Goal: Task Accomplishment & Management: Manage account settings

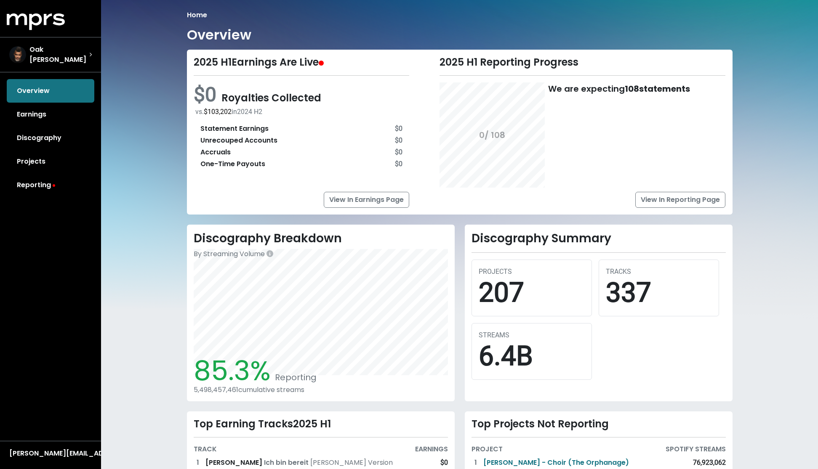
click at [40, 110] on link "Earnings" at bounding box center [51, 115] width 88 height 24
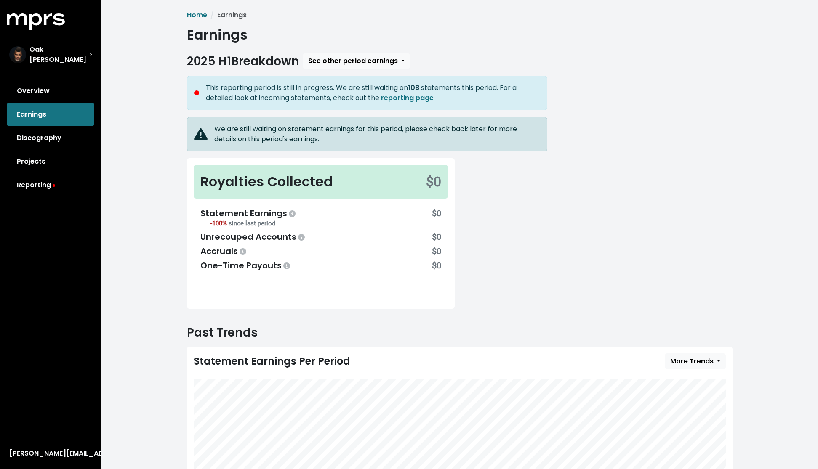
click at [42, 92] on link "Overview" at bounding box center [51, 91] width 88 height 24
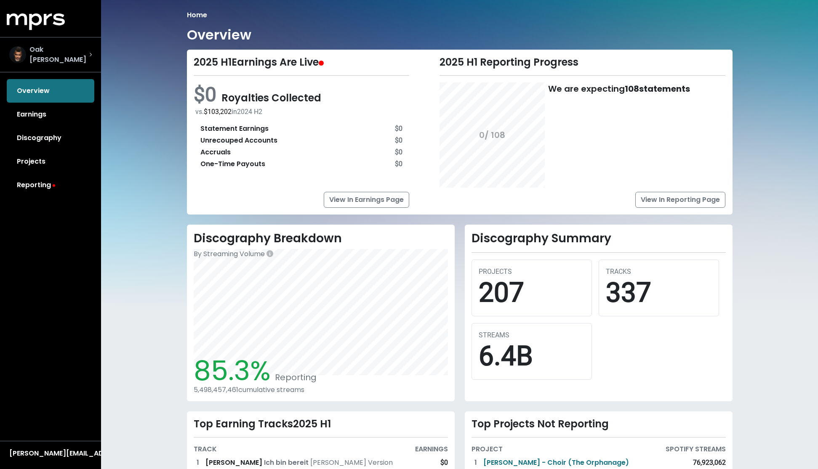
click at [56, 46] on div "Oak [PERSON_NAME]" at bounding box center [49, 55] width 80 height 20
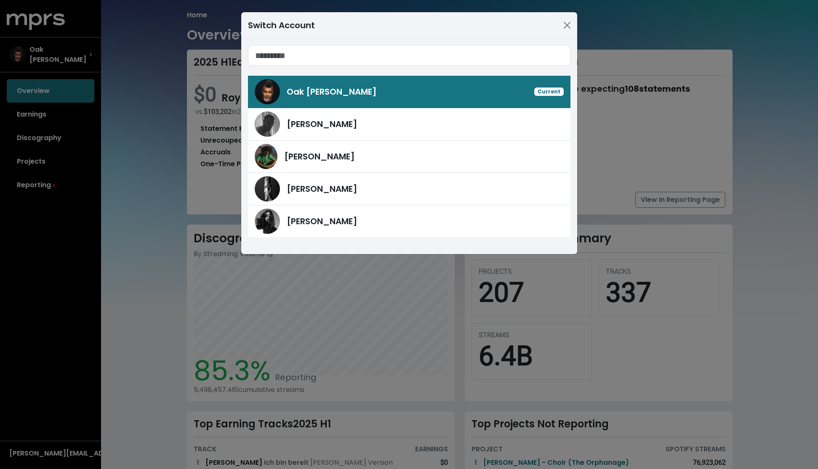
click at [56, 56] on div "Switch Account Oak [PERSON_NAME] Current [PERSON_NAME] [PERSON_NAME] [PERSON_NA…" at bounding box center [409, 234] width 818 height 469
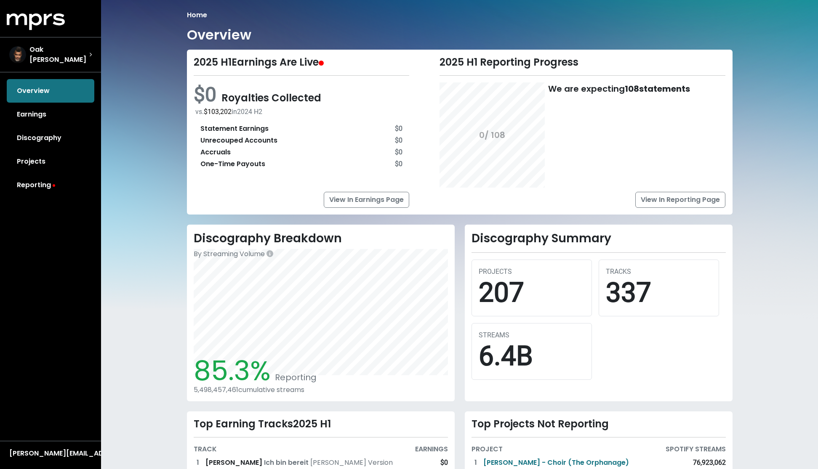
click at [307, 119] on div "Statement Earnings $0 Unrecouped Accounts $0 Accruals $0 One-Time Payouts $0" at bounding box center [302, 146] width 216 height 59
click at [55, 53] on span "Oak [PERSON_NAME]" at bounding box center [59, 55] width 60 height 20
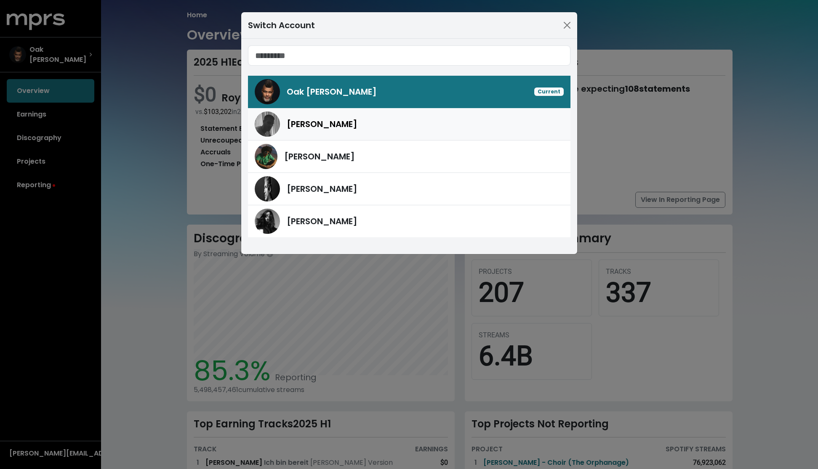
click at [317, 127] on span "[PERSON_NAME]" at bounding box center [322, 124] width 71 height 12
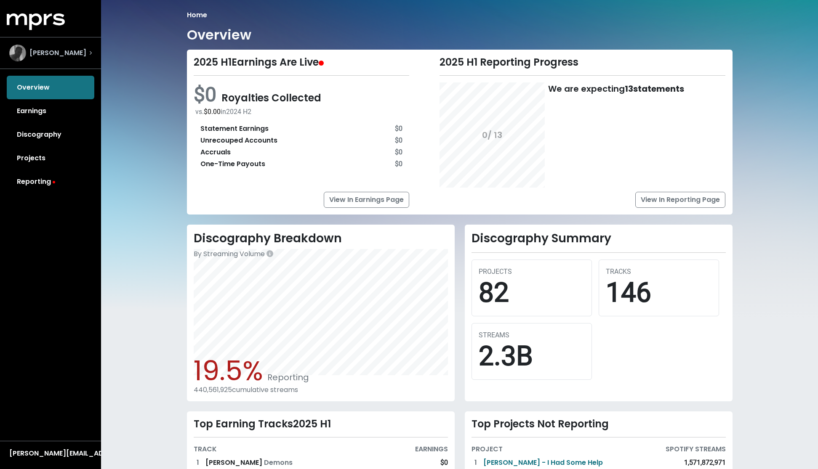
scroll to position [0, 13]
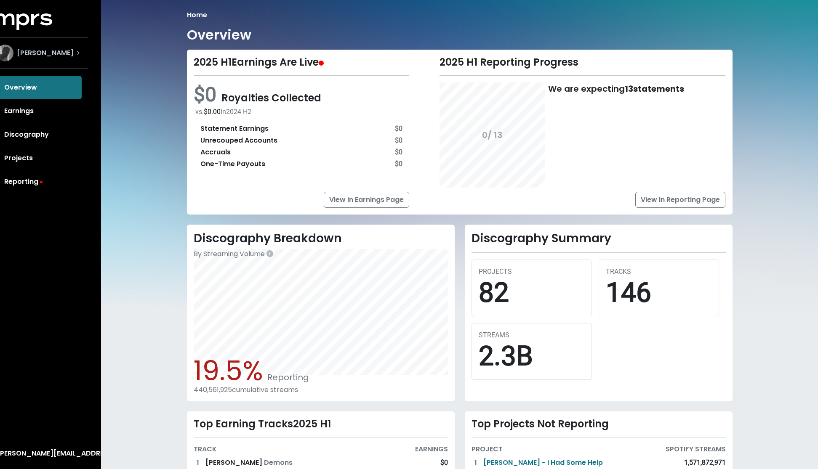
click at [82, 51] on div "[PERSON_NAME]" at bounding box center [38, 53] width 96 height 30
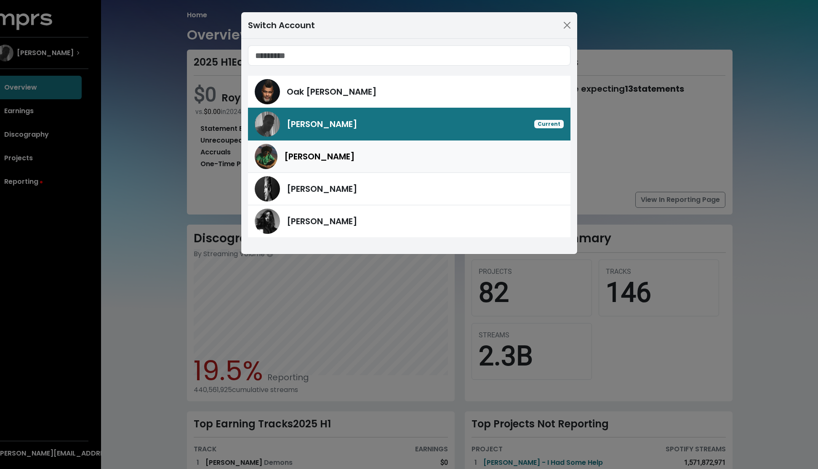
click at [332, 162] on span "[PERSON_NAME]" at bounding box center [319, 157] width 71 height 12
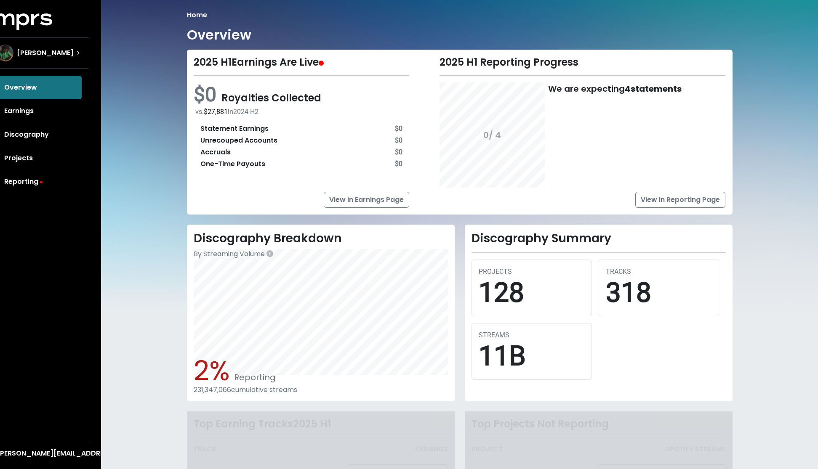
scroll to position [0, 0]
